Goal: Navigation & Orientation: Find specific page/section

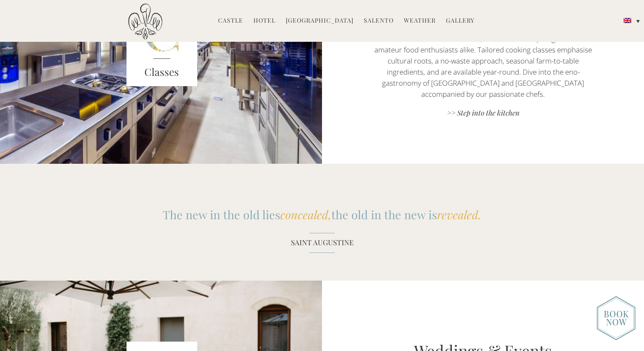
scroll to position [818, 0]
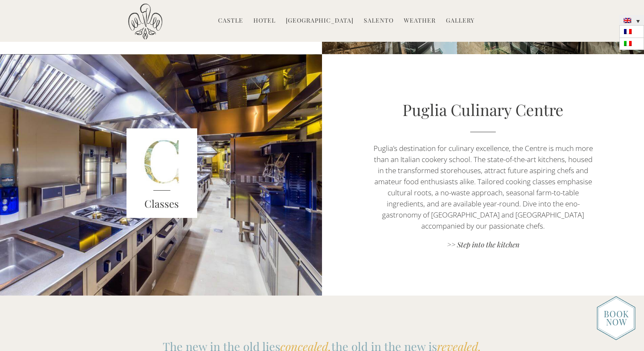
click at [634, 20] on link at bounding box center [631, 20] width 25 height 10
click at [625, 42] on img at bounding box center [628, 43] width 8 height 5
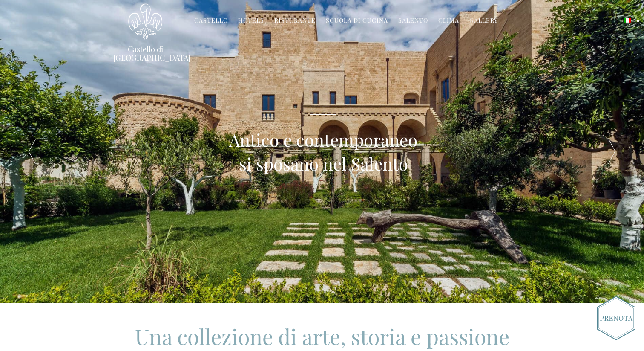
click at [246, 18] on link "Hotels" at bounding box center [251, 21] width 26 height 10
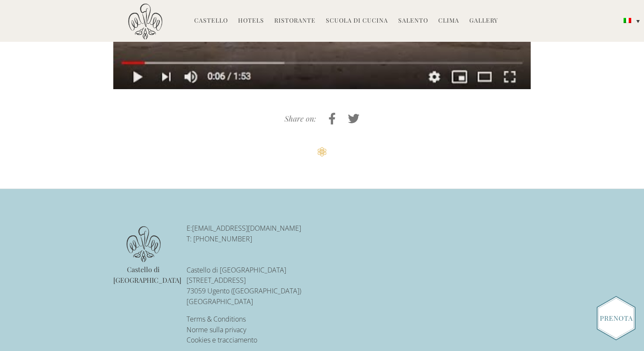
scroll to position [1933, 0]
